Goal: Find specific page/section: Find specific page/section

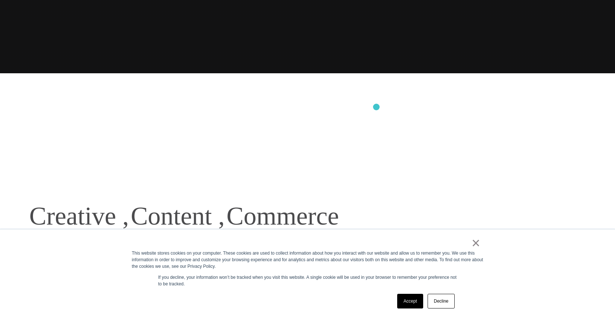
scroll to position [254, 0]
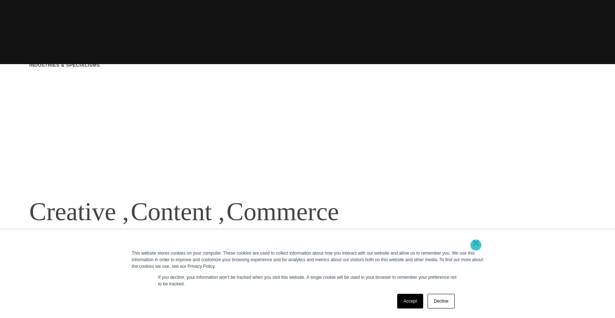
click at [476, 245] on link "×" at bounding box center [476, 243] width 9 height 7
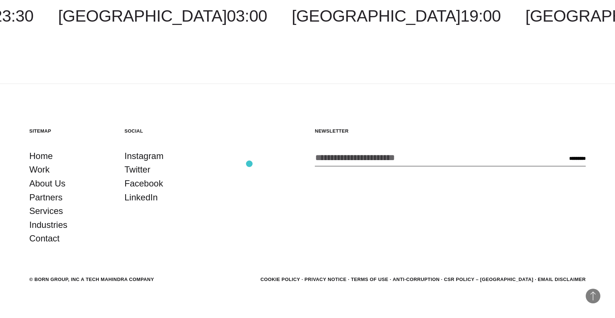
scroll to position [2229, 0]
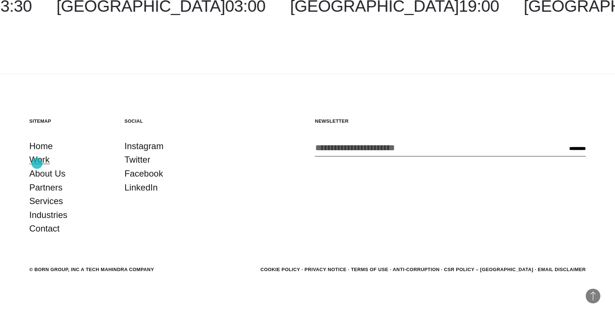
click at [37, 163] on link "Work" at bounding box center [39, 160] width 21 height 14
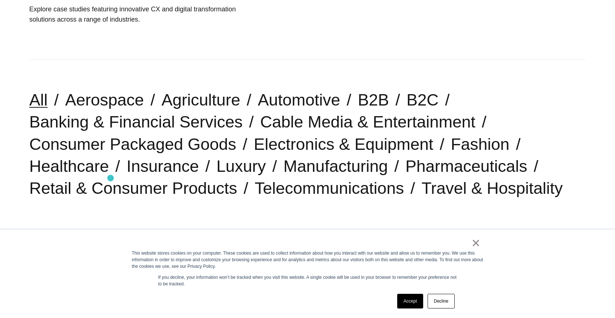
scroll to position [137, 0]
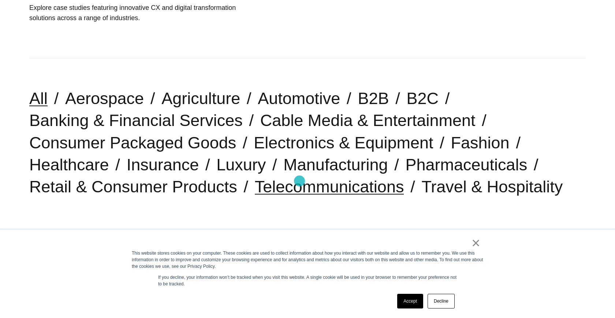
click at [300, 181] on link "Telecommunications" at bounding box center [329, 186] width 149 height 19
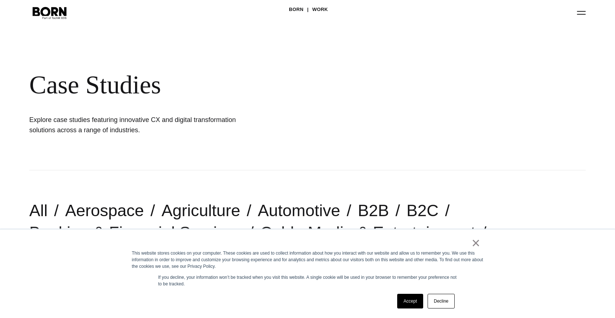
scroll to position [32, 0]
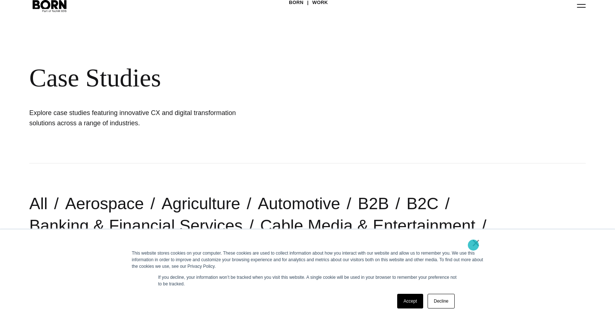
click at [473, 245] on link "×" at bounding box center [476, 243] width 9 height 7
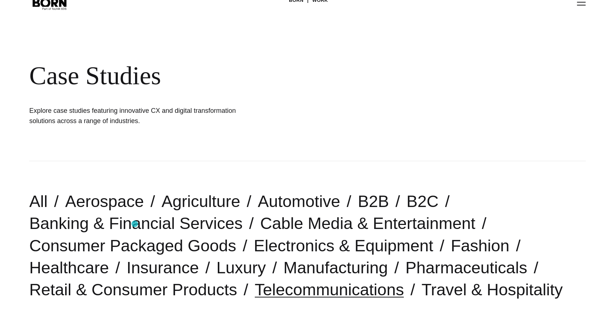
scroll to position [0, 0]
